Goal: Task Accomplishment & Management: Complete application form

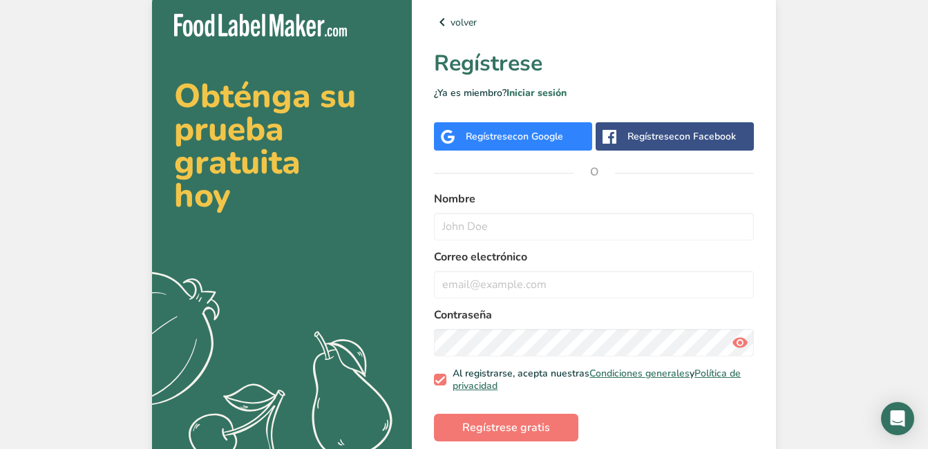
click at [509, 145] on div "Regístrese con Google" at bounding box center [513, 136] width 158 height 28
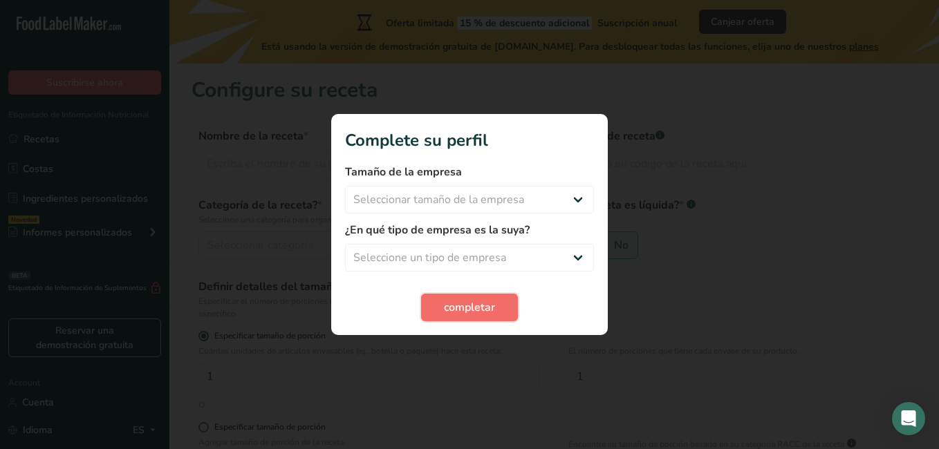
click at [476, 308] on span "completar" at bounding box center [469, 307] width 51 height 17
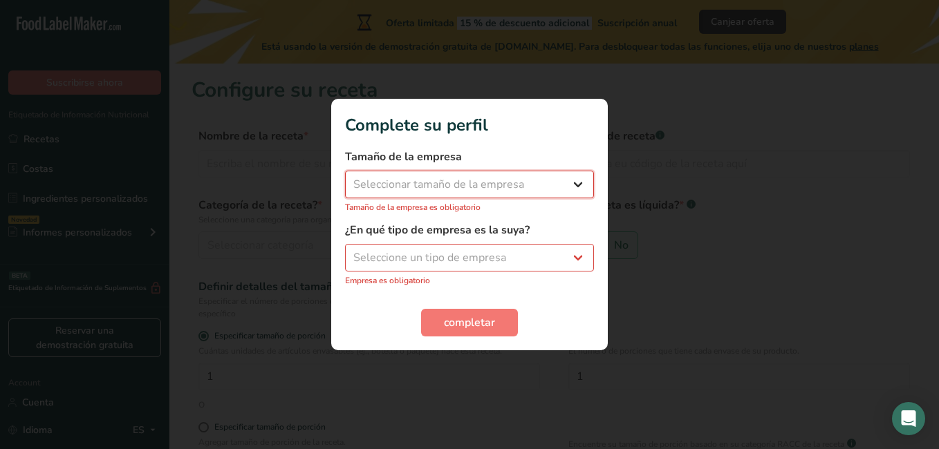
click at [429, 176] on select "Seleccionar tamaño de la empresa Menos de 10 empleados De 10 a 50 empleados De …" at bounding box center [469, 185] width 249 height 28
select select "1"
click at [345, 178] on select "Seleccionar tamaño de la empresa Menos de 10 empleados De 10 a 50 empleados De …" at bounding box center [469, 185] width 249 height 28
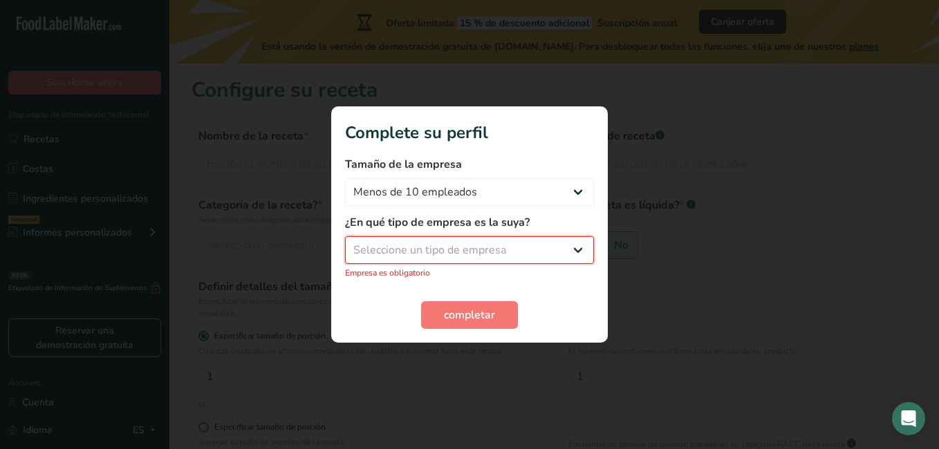
click at [440, 241] on select "Seleccione un tipo de empresa Fabricante de alimentos envasados Restaurante y c…" at bounding box center [469, 250] width 249 height 28
select select "8"
click at [345, 244] on select "Seleccione un tipo de empresa Fabricante de alimentos envasados Restaurante y c…" at bounding box center [469, 250] width 249 height 28
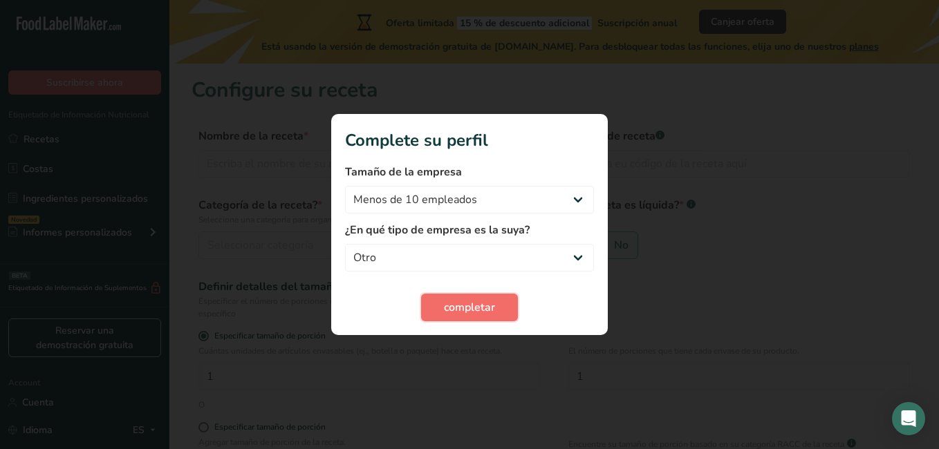
click at [433, 310] on button "completar" at bounding box center [469, 308] width 97 height 28
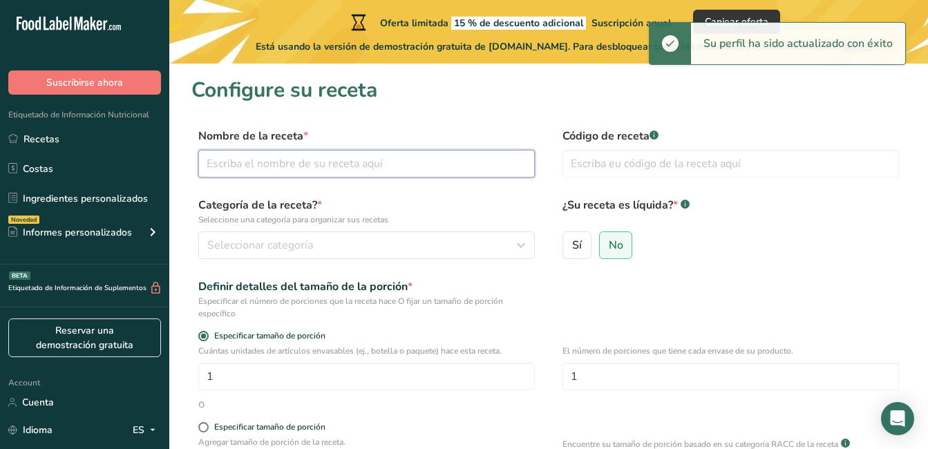
click at [339, 165] on input "text" at bounding box center [366, 164] width 337 height 28
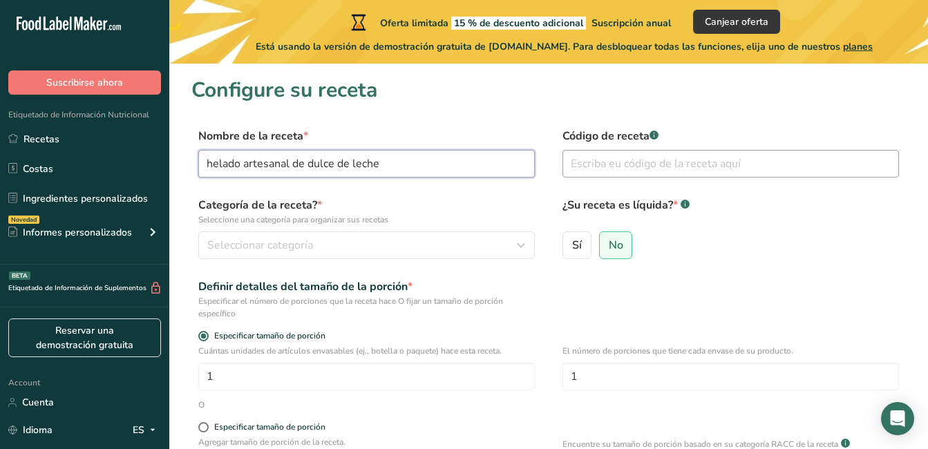
type input "helado artesanal de dulce de leche"
click at [657, 176] on input "text" at bounding box center [731, 164] width 337 height 28
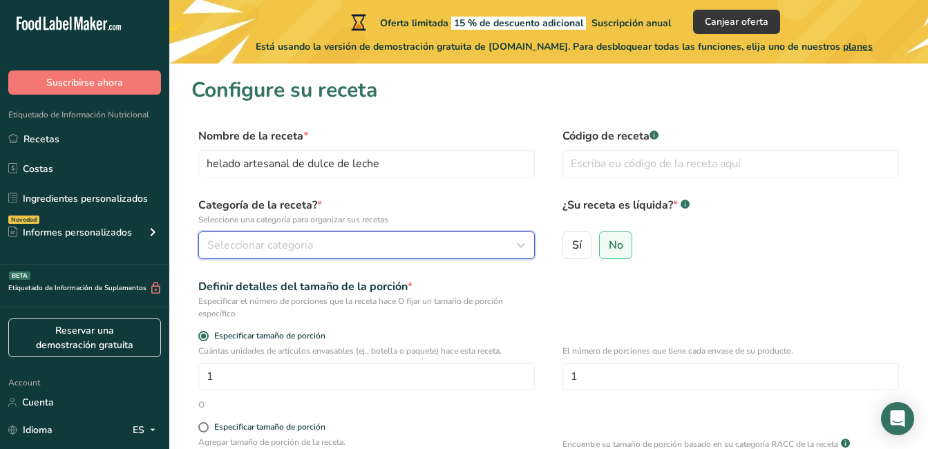
click at [217, 248] on span "Seleccionar categoría" at bounding box center [260, 245] width 106 height 17
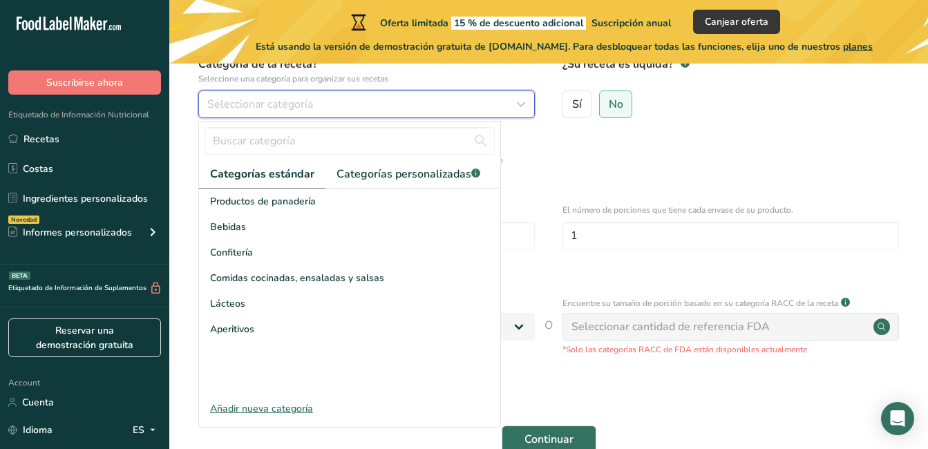
scroll to position [151, 0]
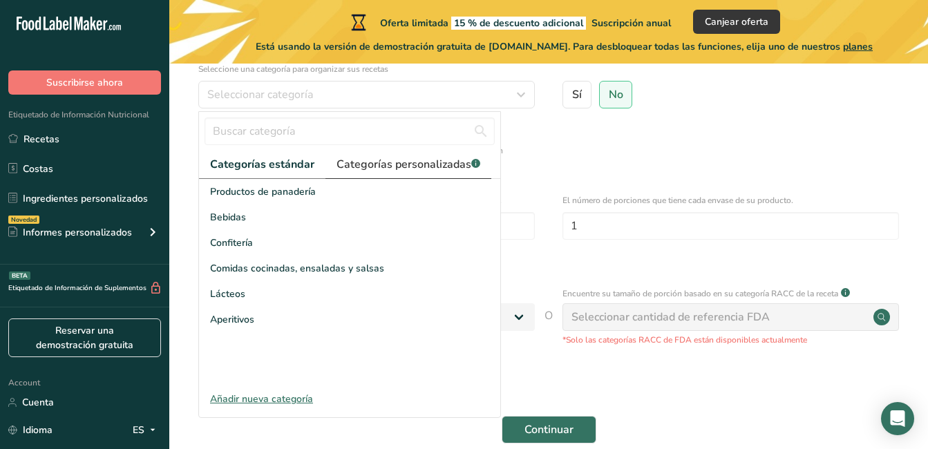
click at [373, 168] on span "Categorías personalizadas .a-a{fill:#347362;}.b-a{fill:#fff;}" at bounding box center [409, 164] width 144 height 17
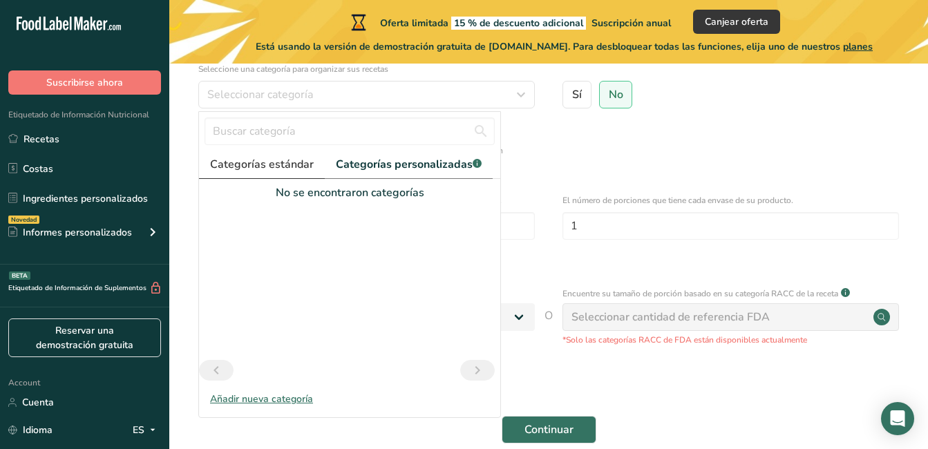
click at [293, 172] on span "Categorías estándar" at bounding box center [262, 164] width 104 height 17
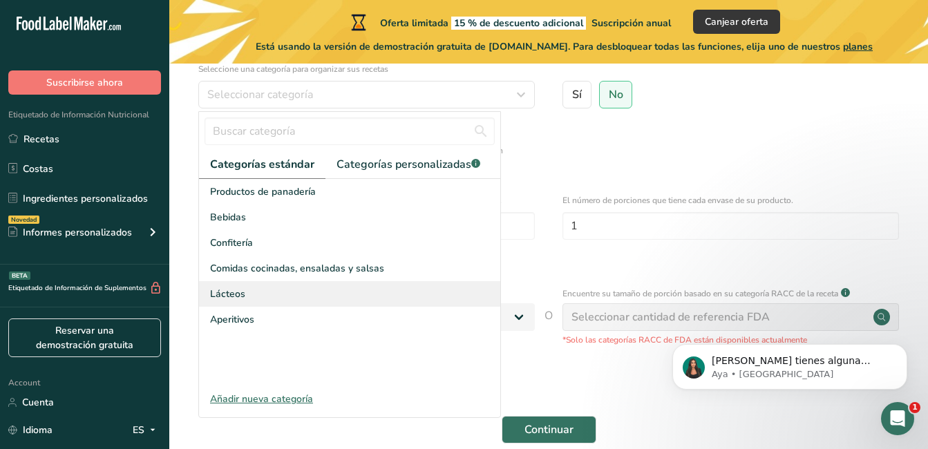
scroll to position [0, 0]
click at [816, 182] on div "Especificar tamaño de porción" at bounding box center [548, 187] width 715 height 14
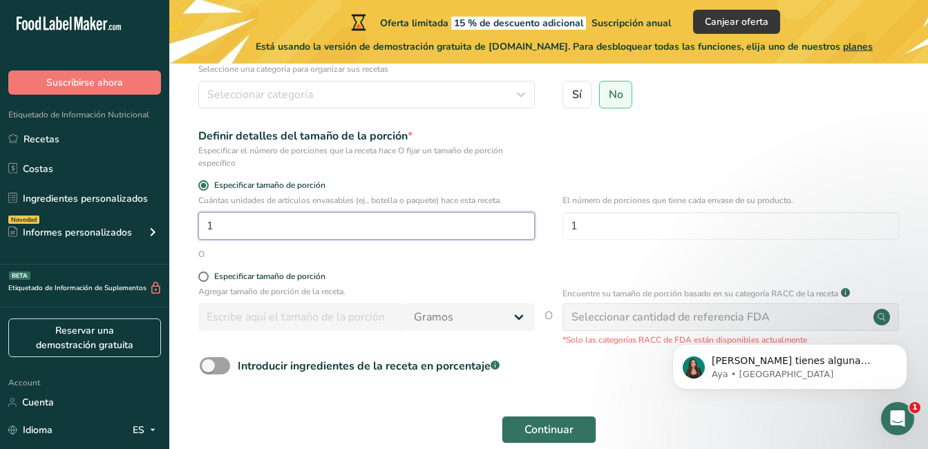
click at [293, 218] on input "1" at bounding box center [366, 226] width 337 height 28
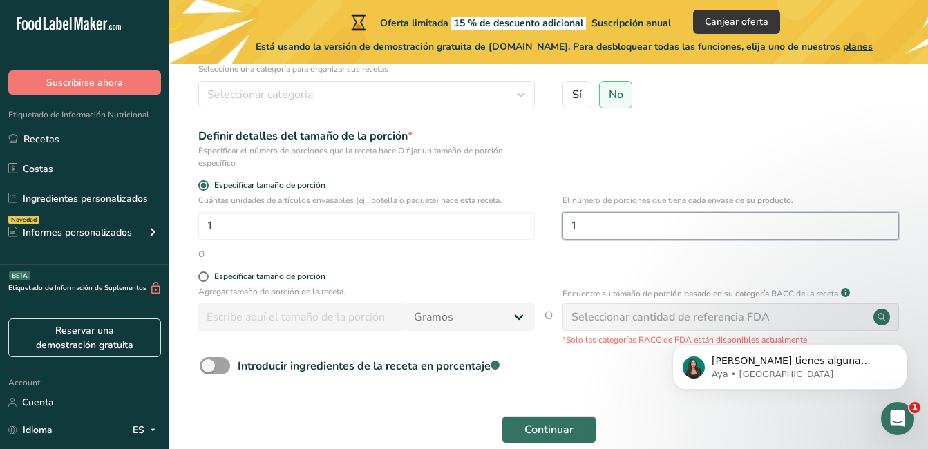
click at [606, 235] on input "1" at bounding box center [731, 226] width 337 height 28
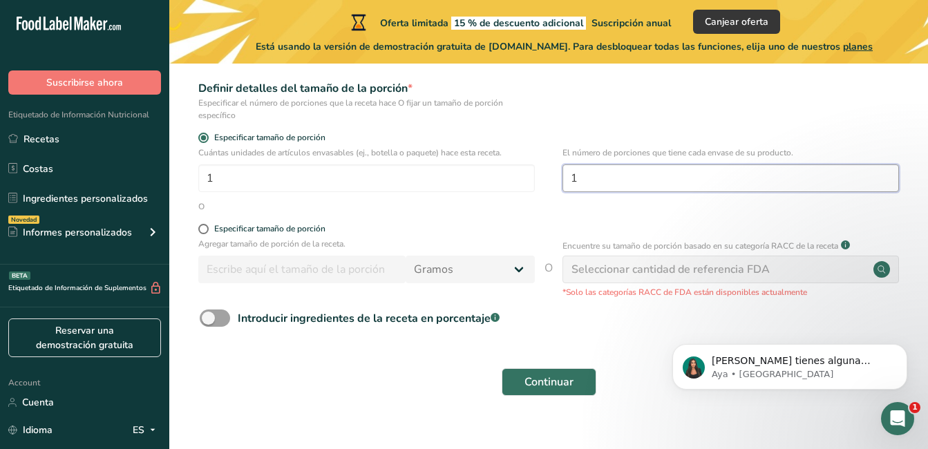
scroll to position [201, 0]
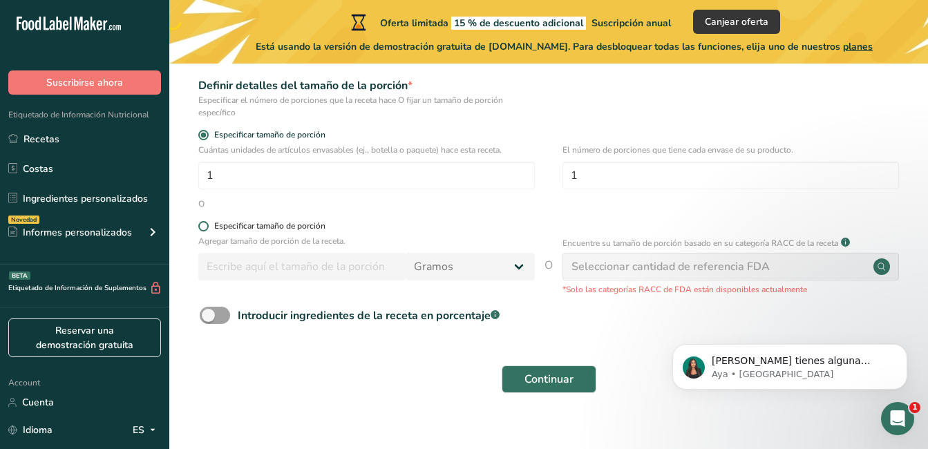
click at [269, 227] on div "Especificar tamaño de porción" at bounding box center [269, 226] width 111 height 10
click at [207, 227] on input "Especificar tamaño de porción" at bounding box center [202, 226] width 9 height 9
radio input "true"
radio input "false"
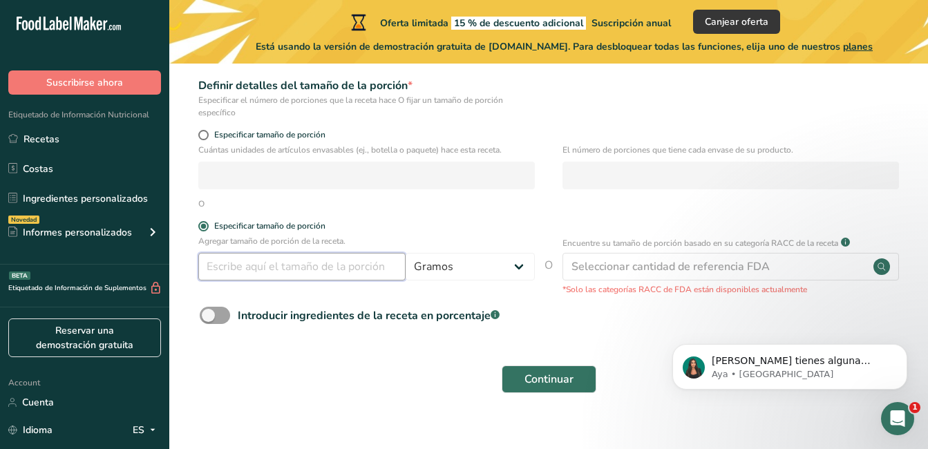
click at [290, 268] on input "number" at bounding box center [301, 267] width 207 height 28
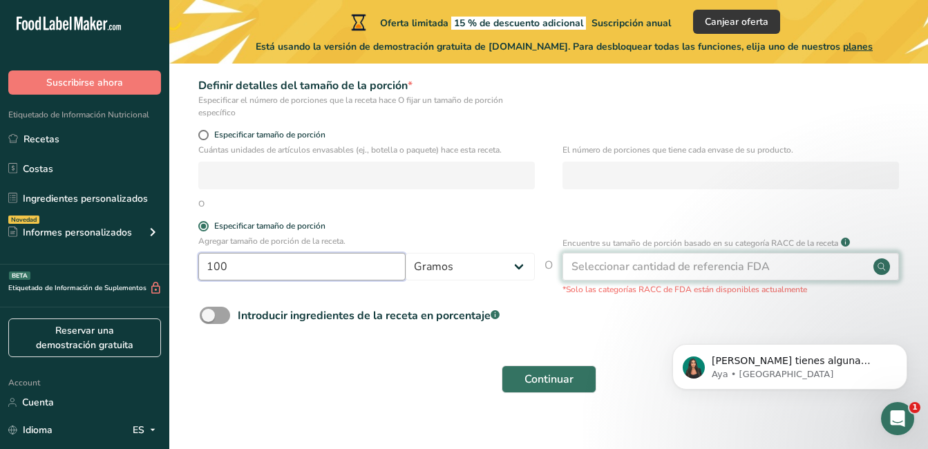
type input "100"
click at [682, 267] on div "Seleccionar cantidad de referencia FDA" at bounding box center [671, 267] width 198 height 17
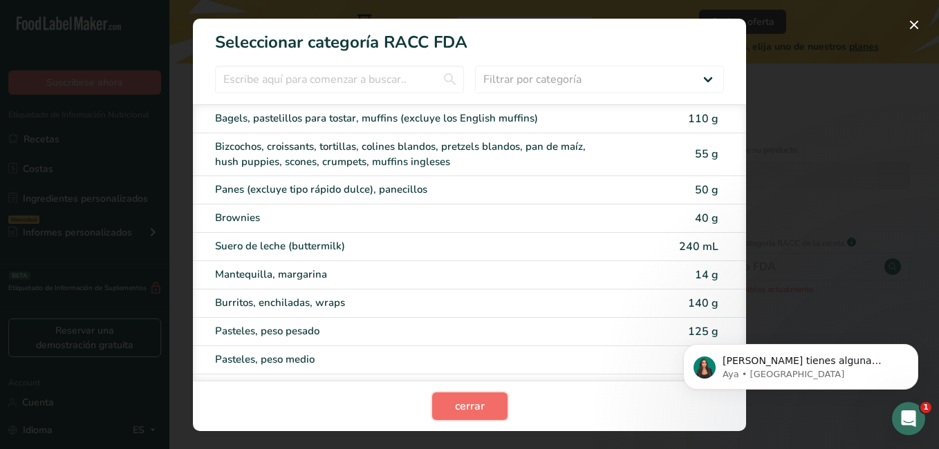
click at [471, 404] on span "cerrar" at bounding box center [470, 406] width 30 height 17
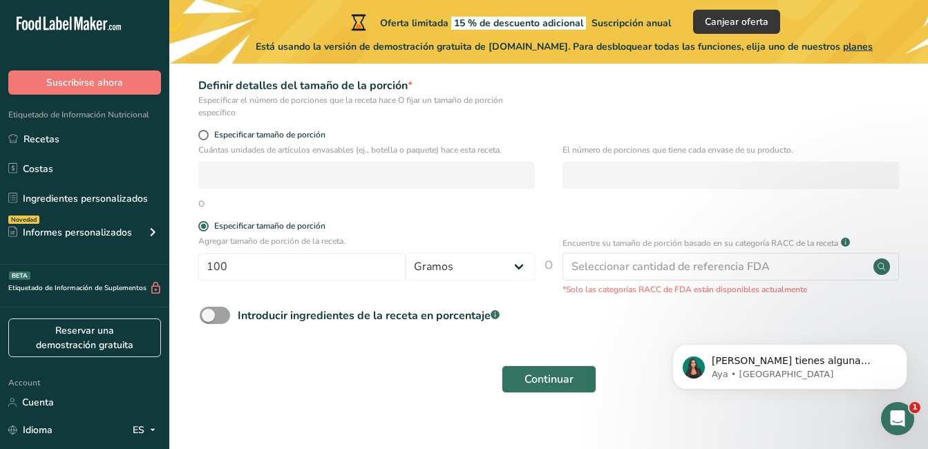
scroll to position [220, 0]
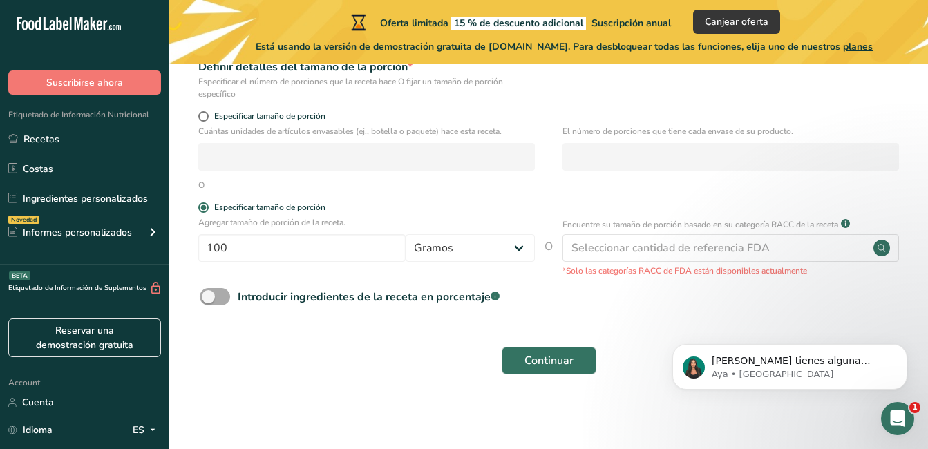
click at [212, 301] on span at bounding box center [215, 296] width 30 height 17
click at [209, 301] on input "Introducir ingredientes de la receta en porcentaje .a-a{fill:#347362;}.b-a{fill…" at bounding box center [204, 296] width 9 height 9
checkbox input "true"
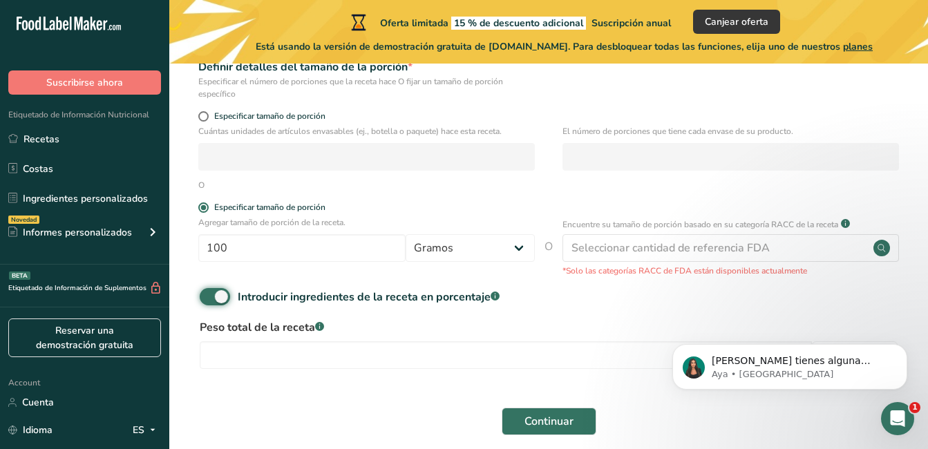
scroll to position [281, 0]
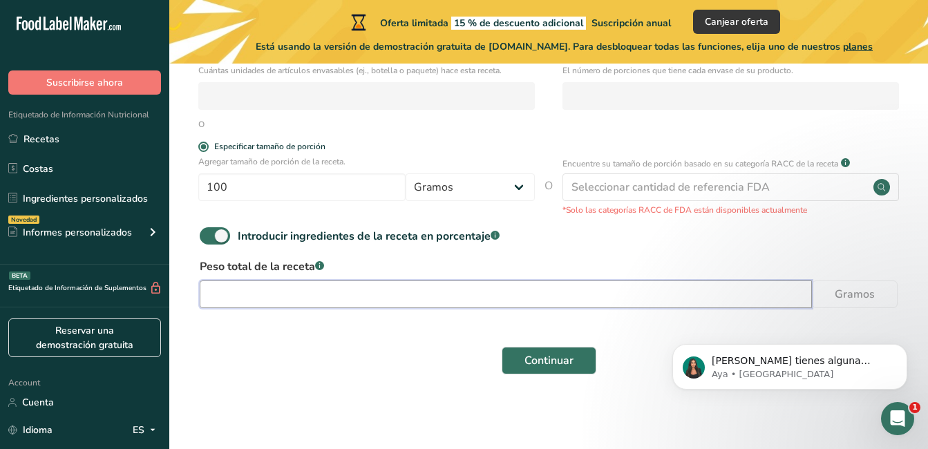
click at [636, 298] on input "number" at bounding box center [506, 295] width 612 height 28
type input "100"
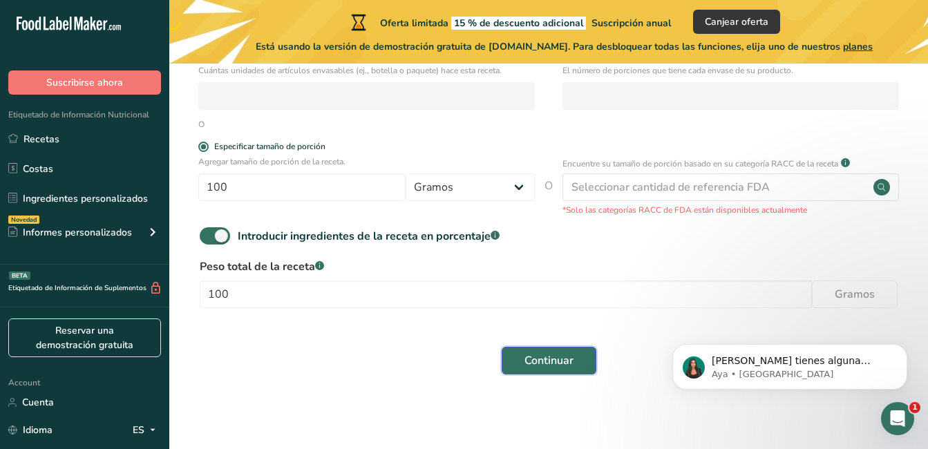
click at [577, 356] on button "Continuar" at bounding box center [549, 361] width 95 height 28
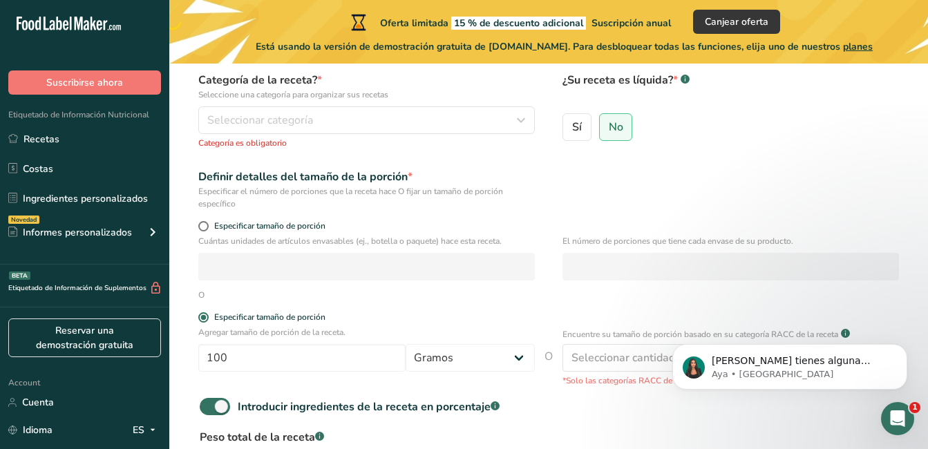
scroll to position [74, 0]
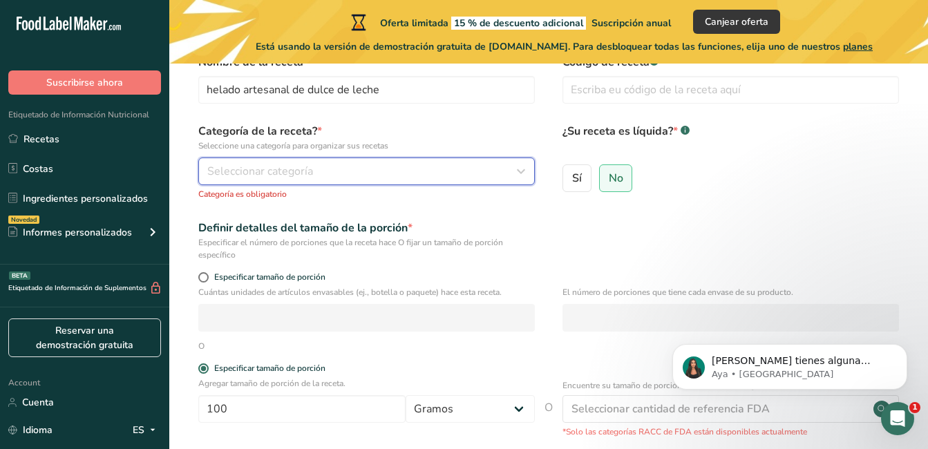
click at [356, 171] on div "Seleccionar categoría" at bounding box center [362, 171] width 310 height 17
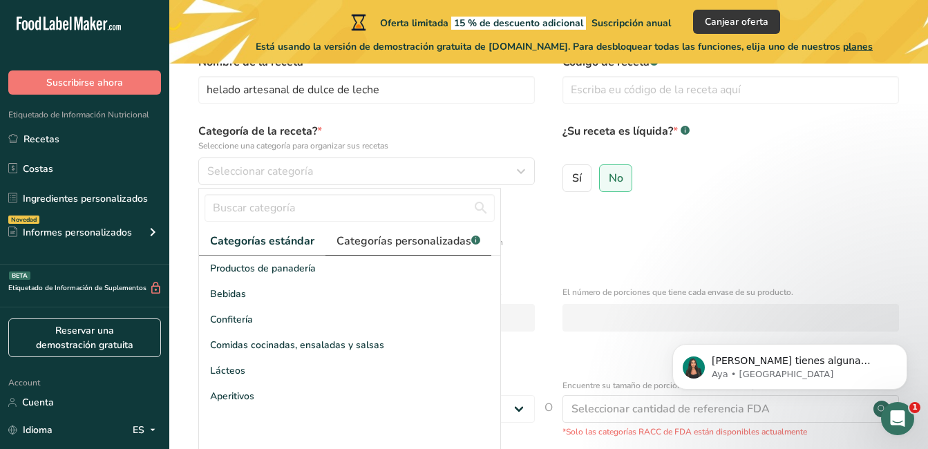
click at [357, 252] on link "Categorías personalizadas .a-a{fill:#347362;}.b-a{fill:#fff;}" at bounding box center [409, 241] width 166 height 28
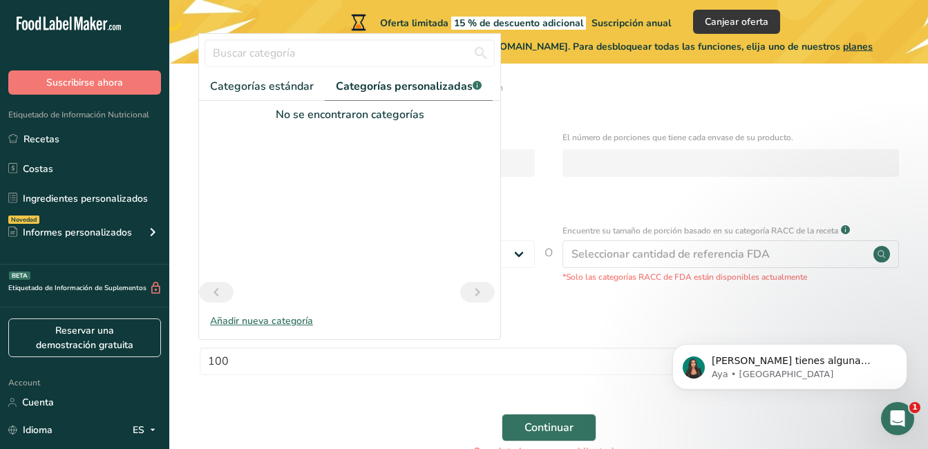
scroll to position [232, 0]
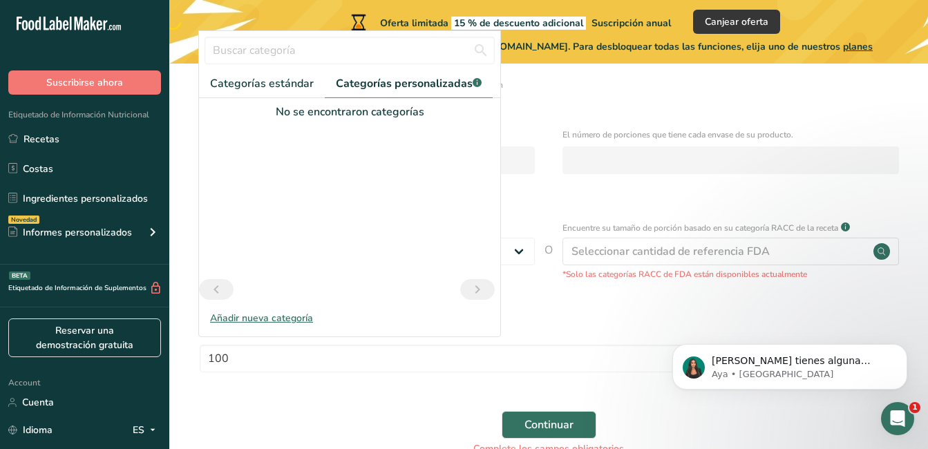
click at [284, 317] on div "Añadir nueva categoría" at bounding box center [349, 318] width 301 height 15
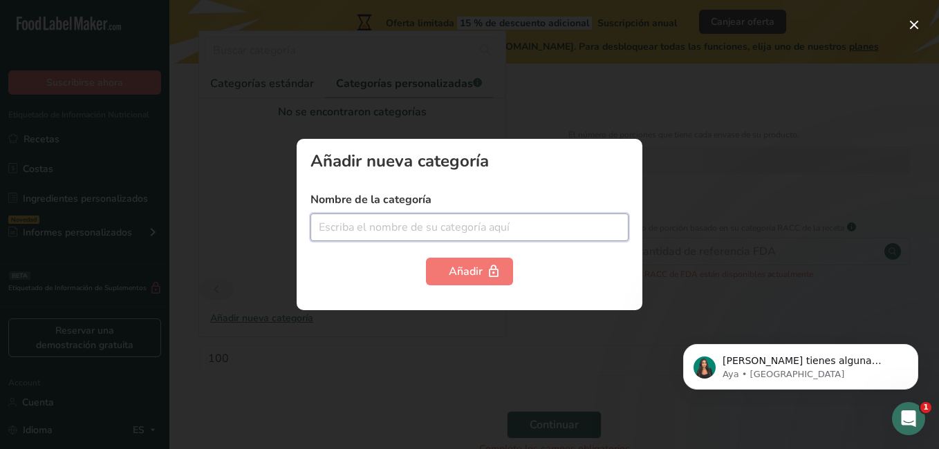
click at [457, 222] on input "text" at bounding box center [469, 228] width 318 height 28
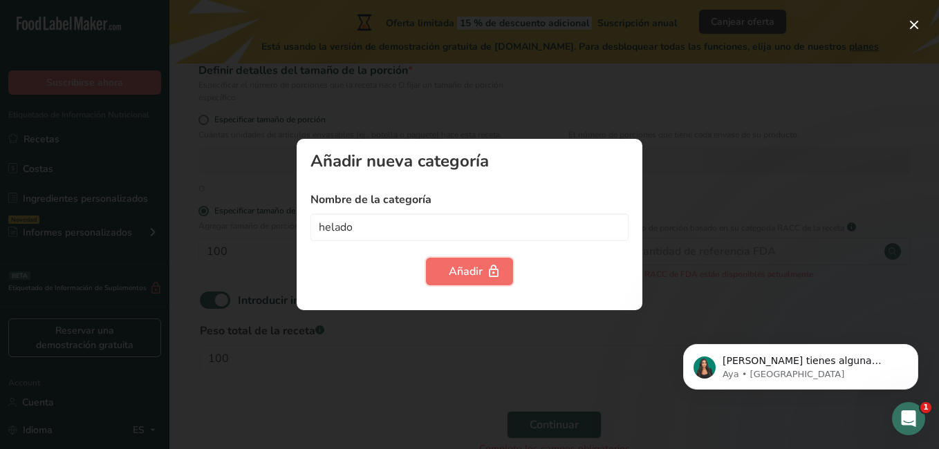
click at [465, 266] on div "Añadir" at bounding box center [469, 271] width 41 height 17
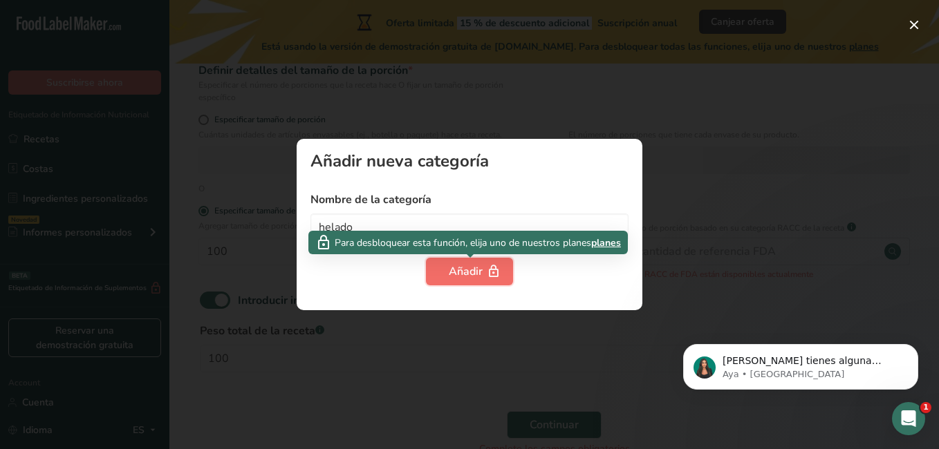
click at [487, 265] on icon "button" at bounding box center [494, 271] width 14 height 21
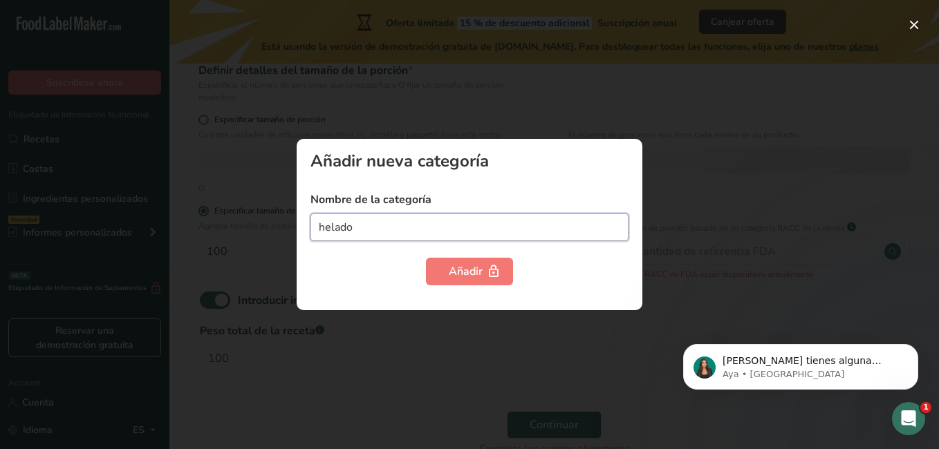
click at [529, 229] on input "helado" at bounding box center [469, 228] width 318 height 28
type input "h"
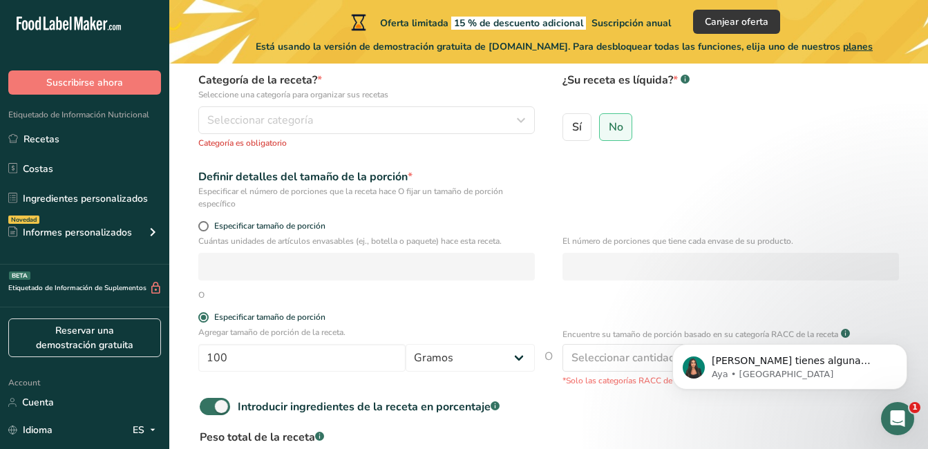
scroll to position [123, 0]
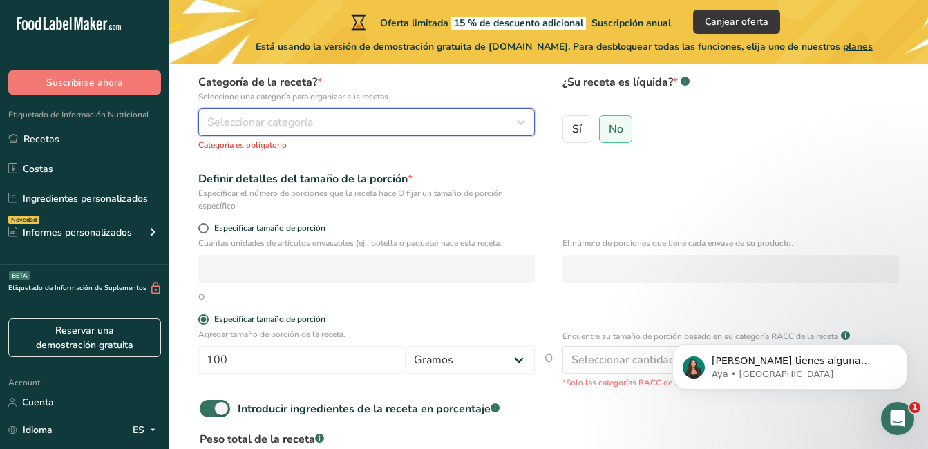
click at [313, 134] on button "Seleccionar categoría" at bounding box center [366, 123] width 337 height 28
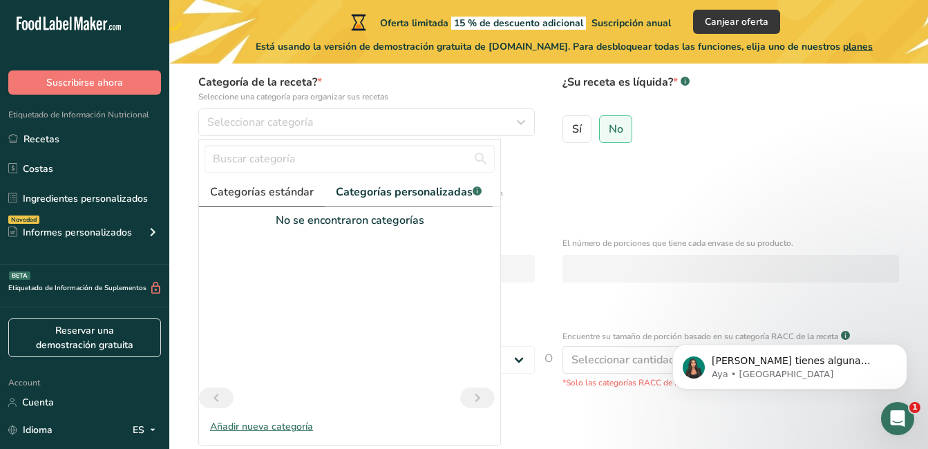
click at [269, 205] on link "Categorías estándar" at bounding box center [262, 192] width 126 height 28
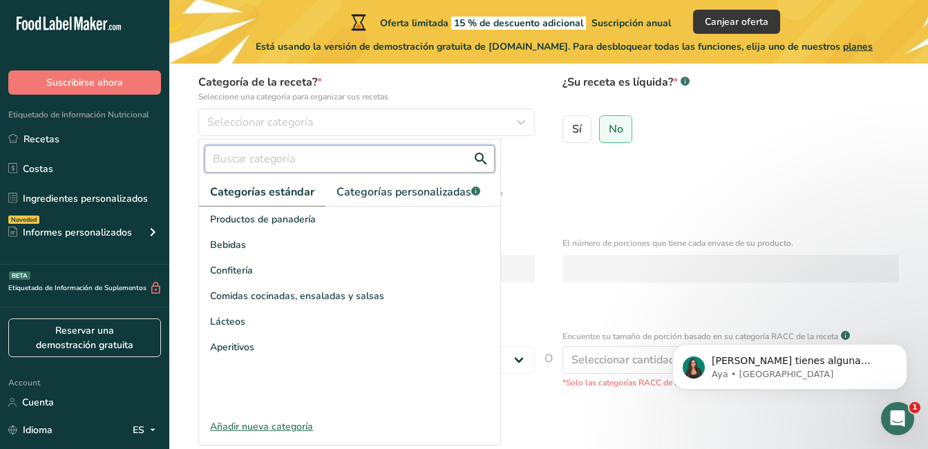
click at [322, 162] on input "text" at bounding box center [350, 159] width 290 height 28
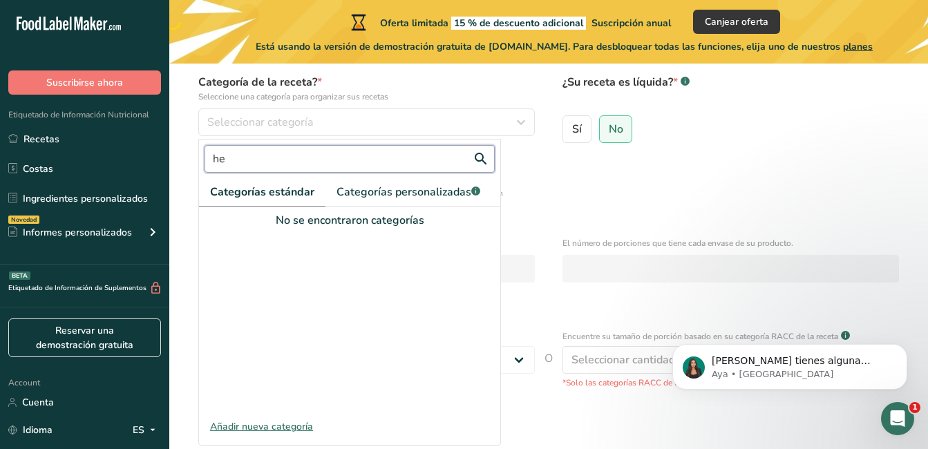
type input "h"
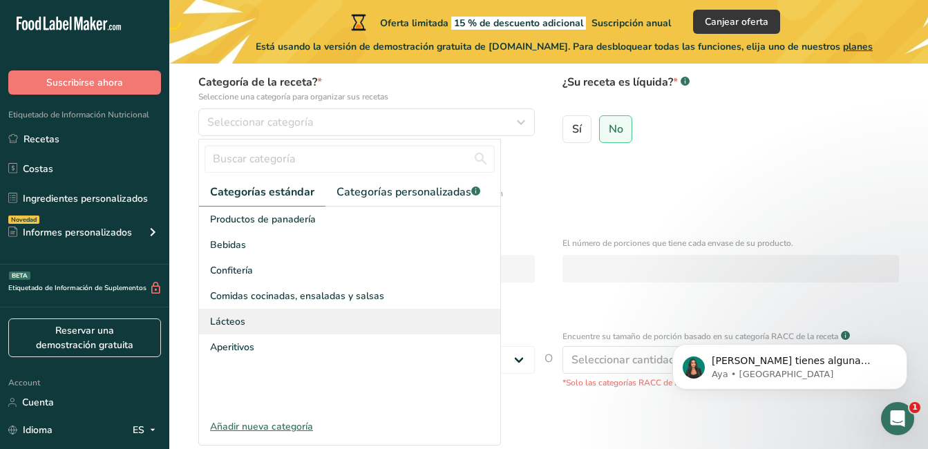
click at [238, 331] on div "Lácteos" at bounding box center [349, 322] width 301 height 26
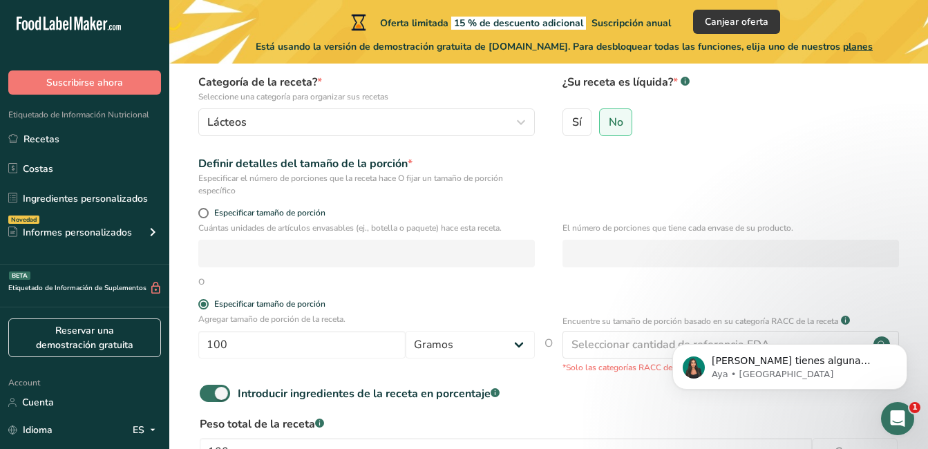
scroll to position [298, 0]
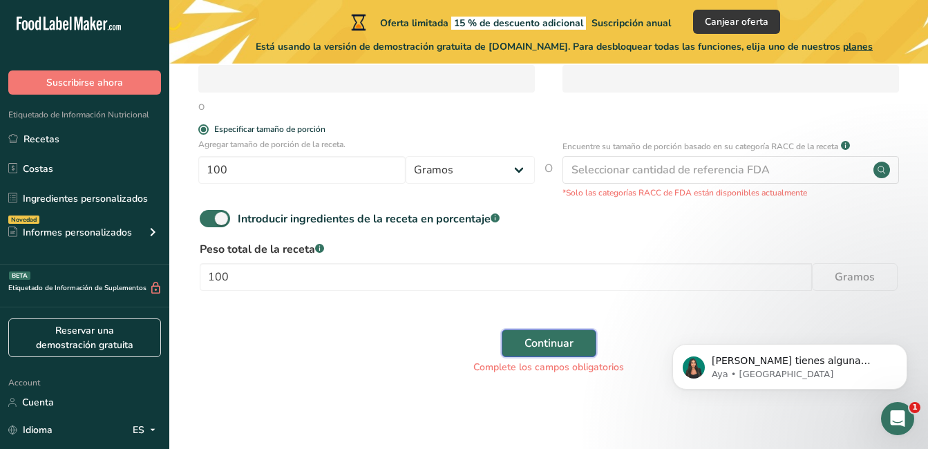
click at [554, 330] on button "Continuar" at bounding box center [549, 344] width 95 height 28
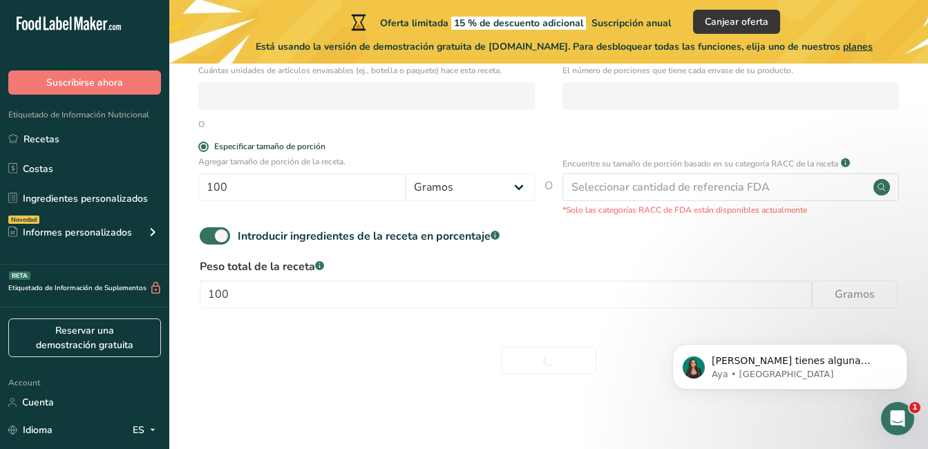
scroll to position [281, 0]
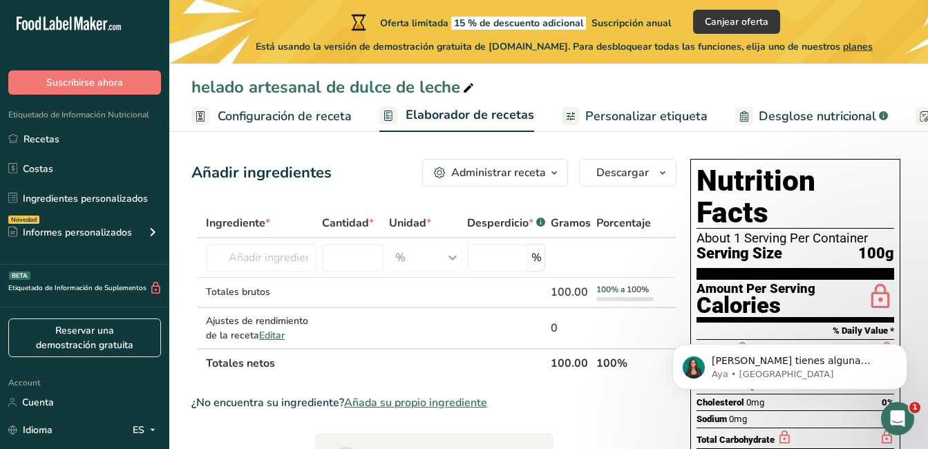
scroll to position [3, 0]
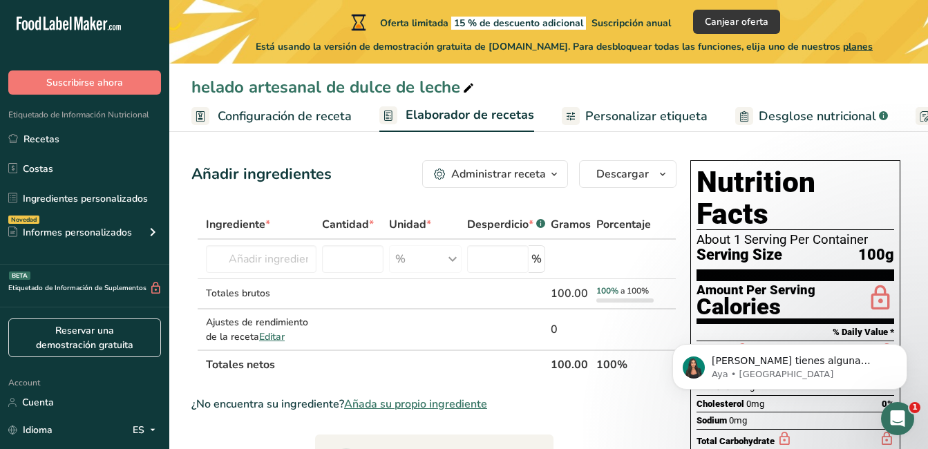
click at [543, 181] on div "Administrar receta" at bounding box center [498, 174] width 95 height 17
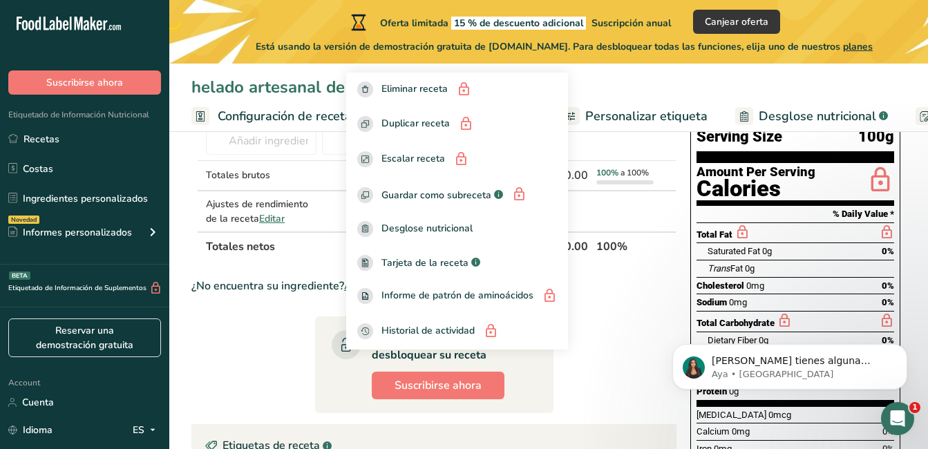
scroll to position [125, 0]
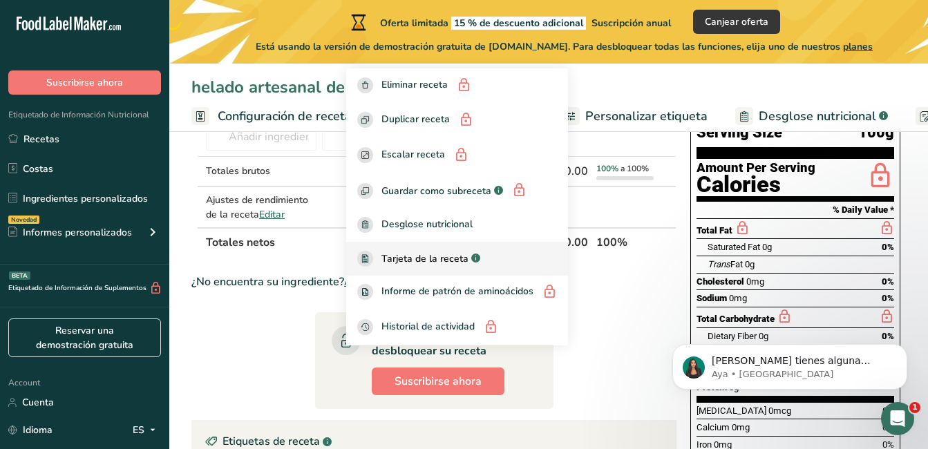
click at [398, 256] on span "Tarjeta de la receta" at bounding box center [425, 259] width 87 height 15
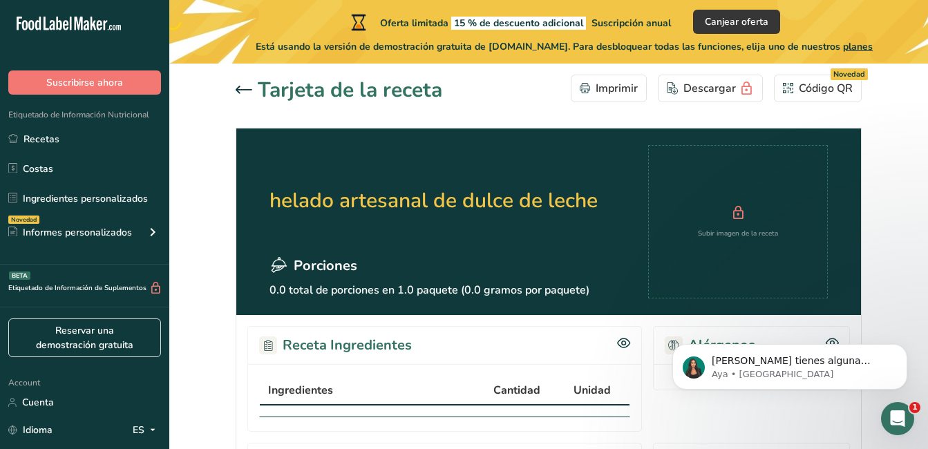
click at [241, 86] on icon at bounding box center [244, 90] width 17 height 8
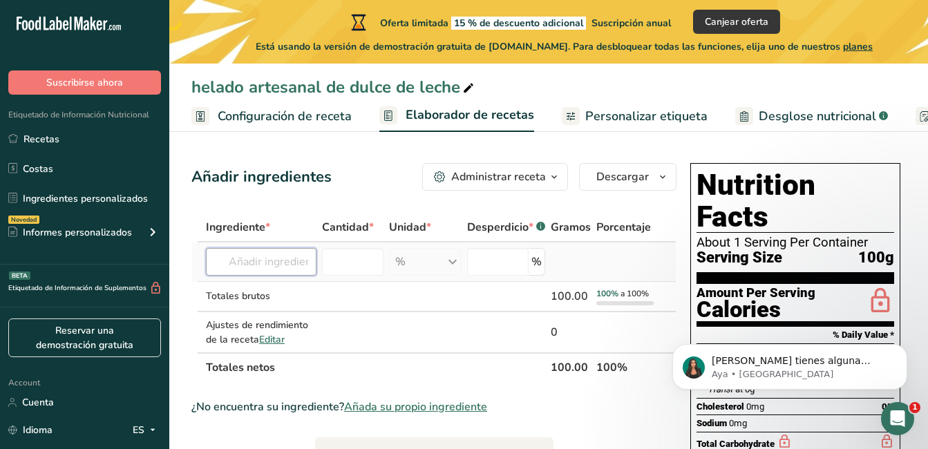
click at [263, 254] on input "text" at bounding box center [261, 262] width 111 height 28
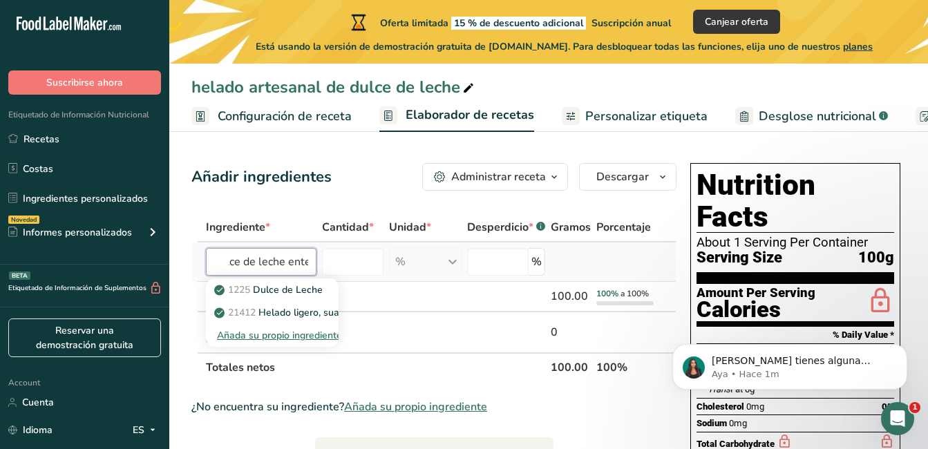
scroll to position [0, 21]
type input "Dulce de leche enter"
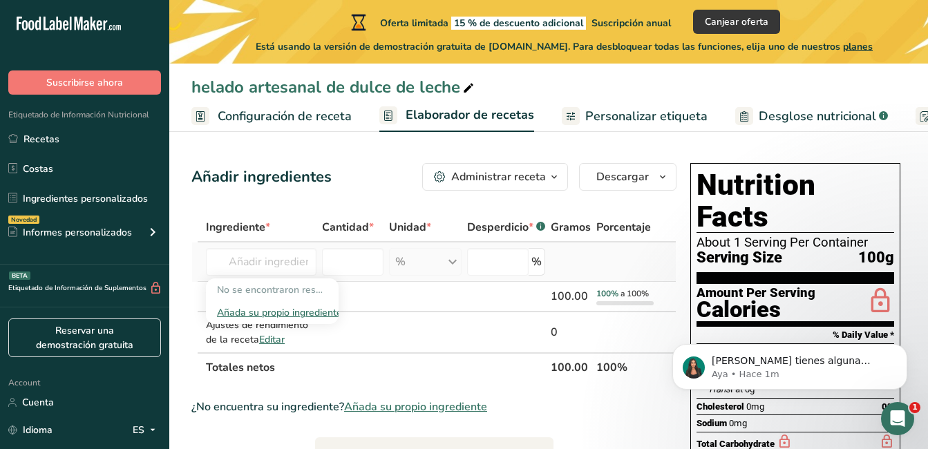
click at [295, 315] on div "Añada su propio ingrediente" at bounding box center [272, 313] width 111 height 15
